Goal: Information Seeking & Learning: Understand process/instructions

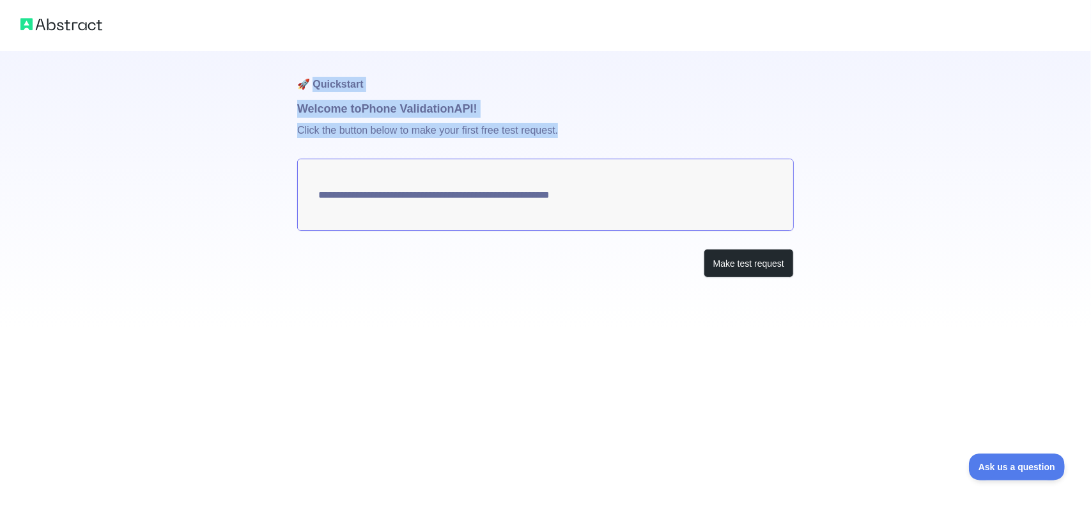
drag, startPoint x: 315, startPoint y: 85, endPoint x: 628, endPoint y: 204, distance: 334.4
click at [628, 204] on div "**********" at bounding box center [545, 189] width 497 height 277
copy div "uickstart Welcome to Phone Validation API! Click the button below to make your …"
click at [603, 196] on textarea "**********" at bounding box center [545, 195] width 497 height 72
drag, startPoint x: 316, startPoint y: 198, endPoint x: 592, endPoint y: 205, distance: 276.2
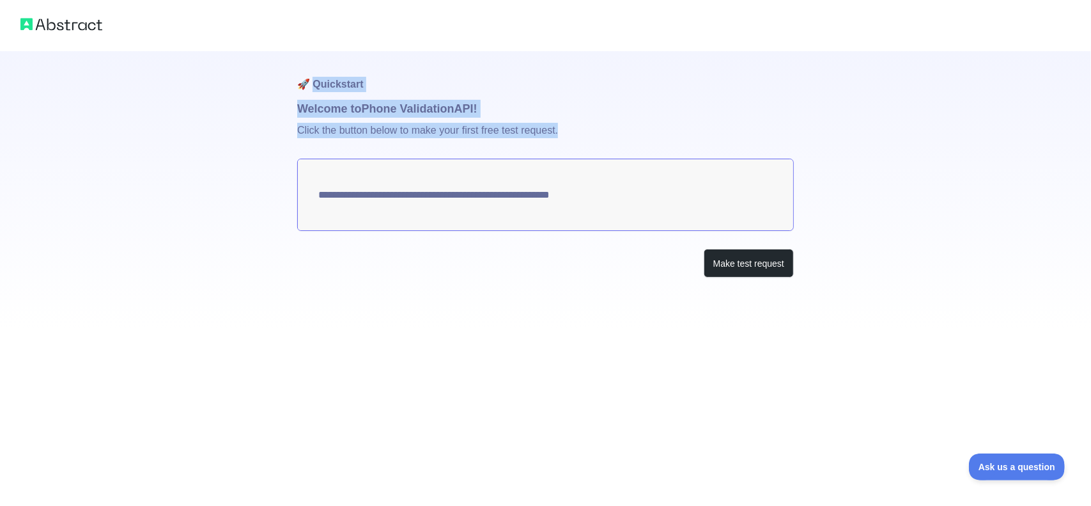
click at [588, 199] on textarea "**********" at bounding box center [545, 195] width 497 height 72
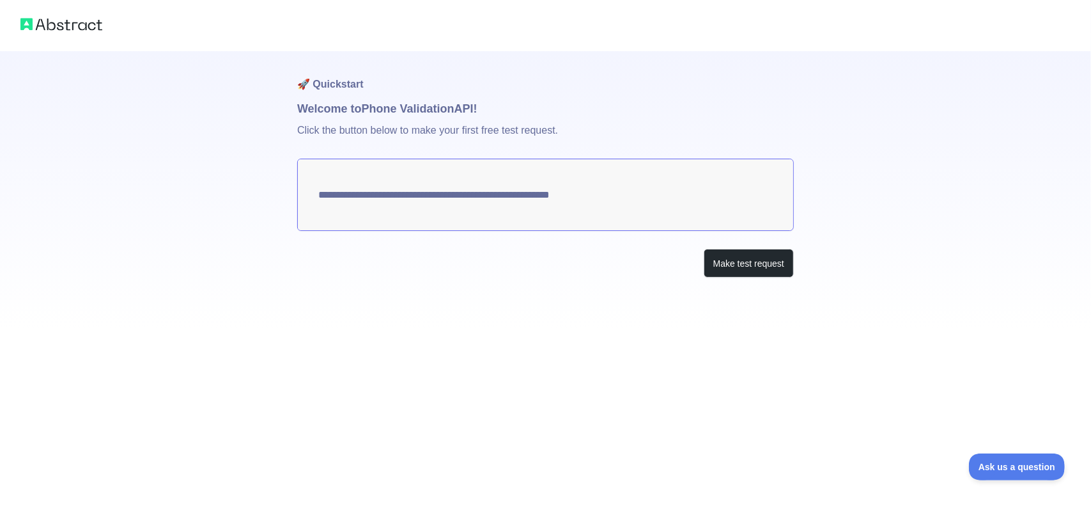
click at [557, 272] on div "Make test request" at bounding box center [545, 263] width 497 height 29
drag, startPoint x: 307, startPoint y: 185, endPoint x: 748, endPoint y: 229, distance: 443.9
click at [740, 214] on textarea "**********" at bounding box center [545, 195] width 497 height 72
click at [748, 255] on button "Make test request" at bounding box center [749, 263] width 90 height 29
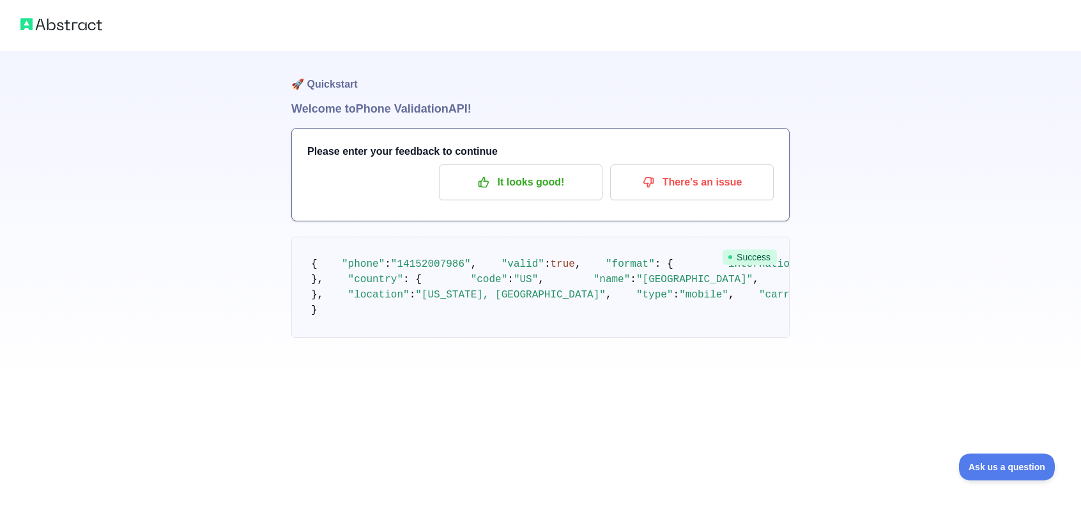
scroll to position [66, 0]
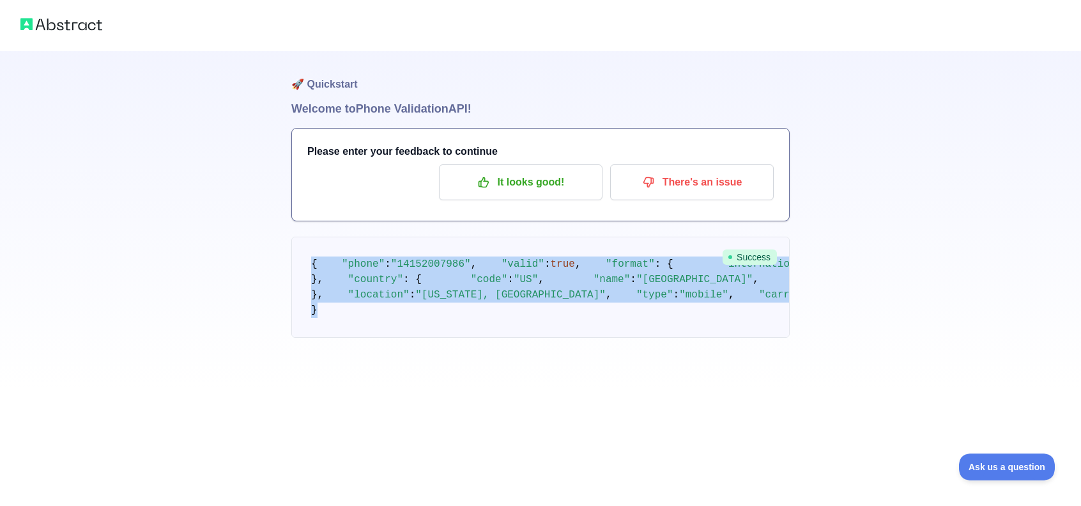
drag, startPoint x: 353, startPoint y: 434, endPoint x: 275, endPoint y: 195, distance: 251.6
click at [275, 195] on div "🚀 Quickstart Welcome to Phone Validation API! Please enter your feedback to con…" at bounding box center [540, 194] width 1081 height 389
copy code "{ "phone" : "[PHONE_NUMBER]" , "valid" : true , "format" : { "international" : …"
click at [163, 356] on div "🚀 Quickstart Welcome to Phone Validation API! Please enter your feedback to con…" at bounding box center [540, 194] width 1081 height 389
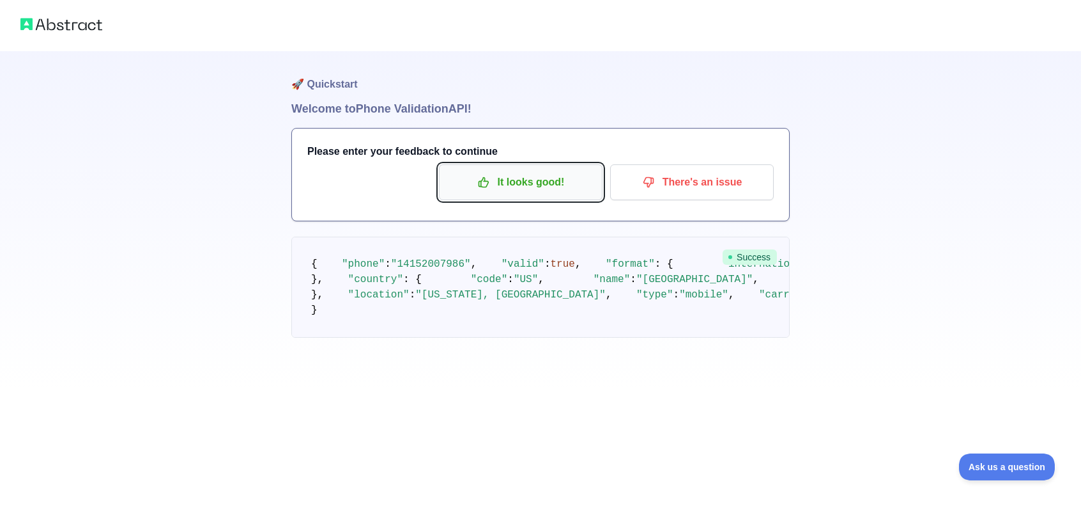
click at [484, 176] on icon "button" at bounding box center [483, 182] width 13 height 13
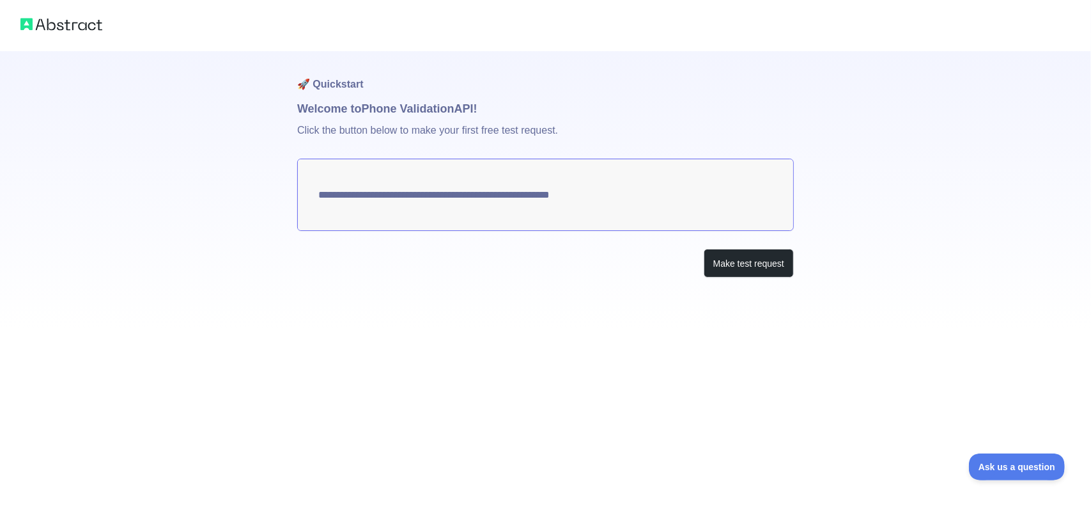
drag, startPoint x: 556, startPoint y: 197, endPoint x: 632, endPoint y: 190, distance: 75.7
click at [632, 190] on textarea "**********" at bounding box center [545, 195] width 497 height 72
click at [745, 274] on button "Make test request" at bounding box center [749, 263] width 90 height 29
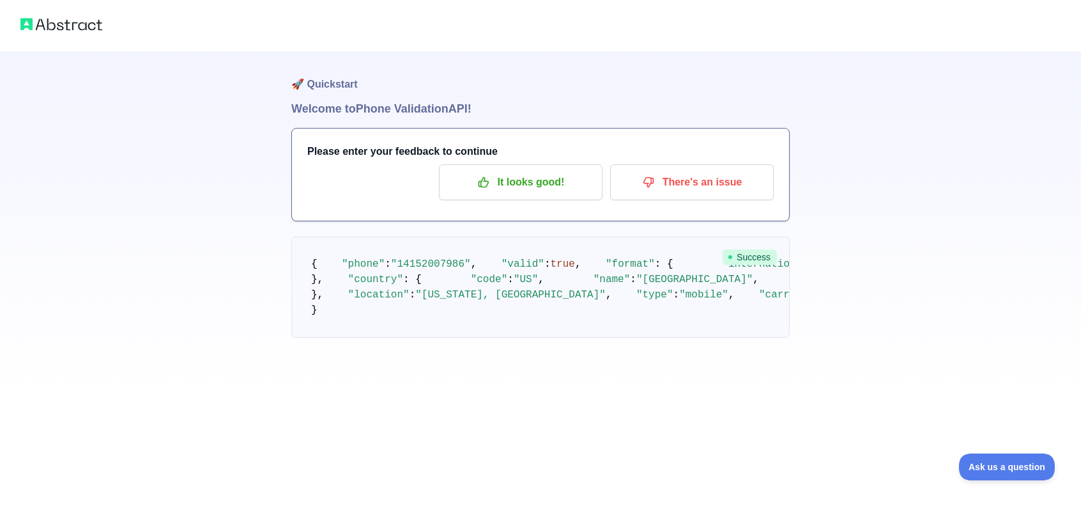
scroll to position [66, 0]
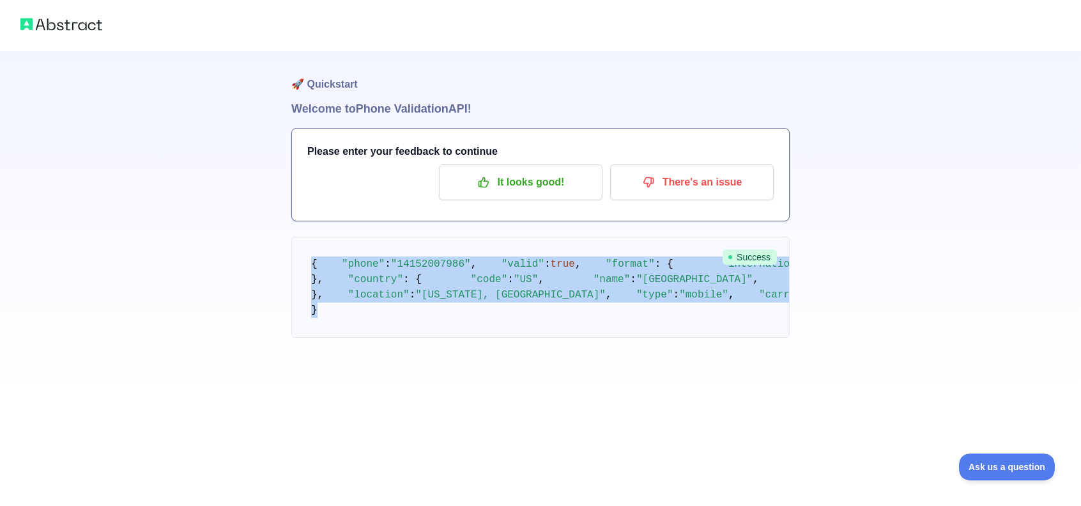
drag, startPoint x: 308, startPoint y: 194, endPoint x: 433, endPoint y: 433, distance: 270.5
click at [433, 337] on pre "{ "phone" : "[PHONE_NUMBER]" , "valid" : true , "format" : { "international" : …" at bounding box center [540, 286] width 499 height 101
copy code "{ "phone" : "[PHONE_NUMBER]" , "valid" : true , "format" : { "international" : …"
click at [918, 370] on div "🚀 Quickstart Welcome to Phone Validation API! Please enter your feedback to con…" at bounding box center [540, 194] width 1081 height 389
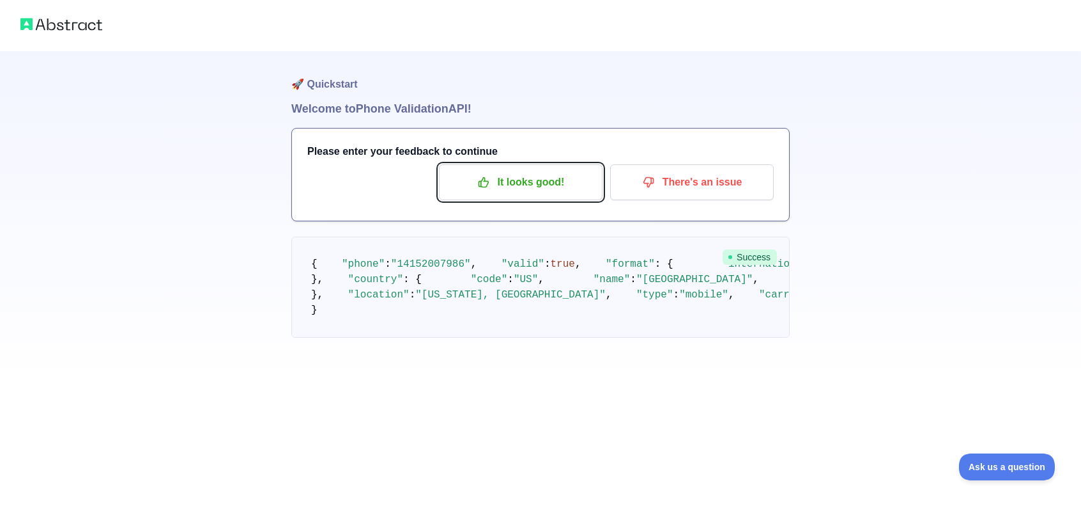
drag, startPoint x: 543, startPoint y: 116, endPoint x: 495, endPoint y: 297, distance: 187.1
click at [497, 293] on div "🚀 Quickstart Welcome to Phone Validation API! Please enter your feedback to con…" at bounding box center [540, 219] width 499 height 337
click at [474, 308] on pre "{ "phone" : "[PHONE_NUMBER]" , "valid" : true , "format" : { "international" : …" at bounding box center [540, 286] width 499 height 101
click at [58, 20] on img at bounding box center [61, 24] width 82 height 18
click at [58, 27] on img at bounding box center [61, 24] width 82 height 18
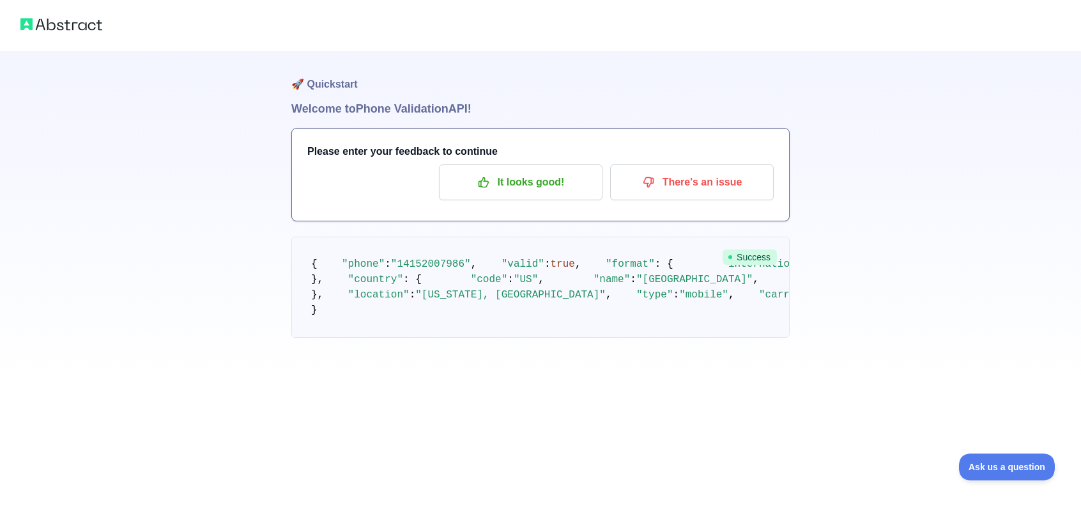
drag, startPoint x: 138, startPoint y: 35, endPoint x: 351, endPoint y: 60, distance: 214.3
click at [149, 35] on div at bounding box center [540, 25] width 1081 height 51
drag, startPoint x: 534, startPoint y: 119, endPoint x: 557, endPoint y: 125, distance: 24.5
click at [534, 171] on p "It looks good!" at bounding box center [521, 182] width 144 height 22
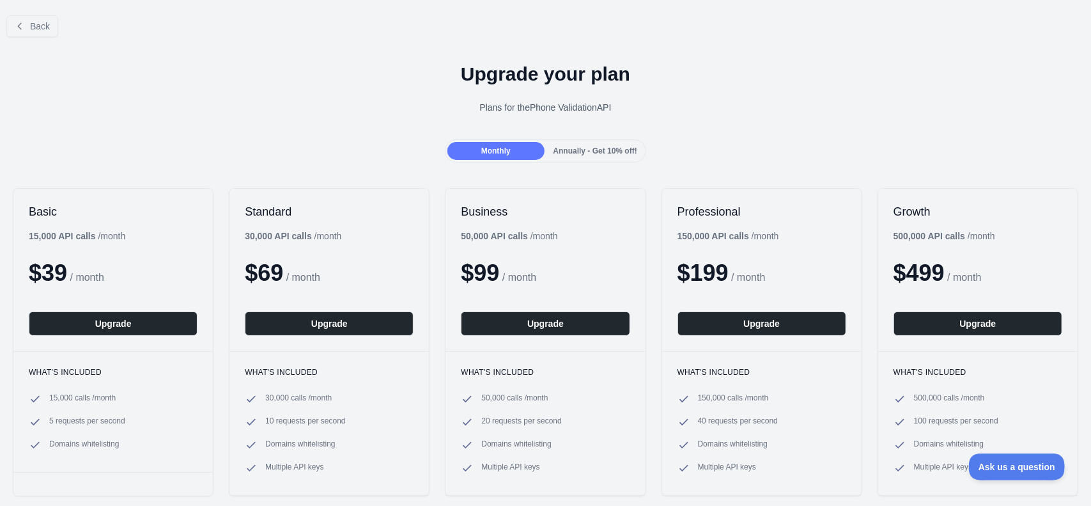
drag, startPoint x: 894, startPoint y: 221, endPoint x: 960, endPoint y: 277, distance: 86.7
click at [894, 219] on div "Growth 500,000 API calls / month $ 499 / month Upgrade" at bounding box center [977, 270] width 199 height 162
click at [134, 22] on div "Back" at bounding box center [545, 26] width 1091 height 42
